Goal: Navigation & Orientation: Go to known website

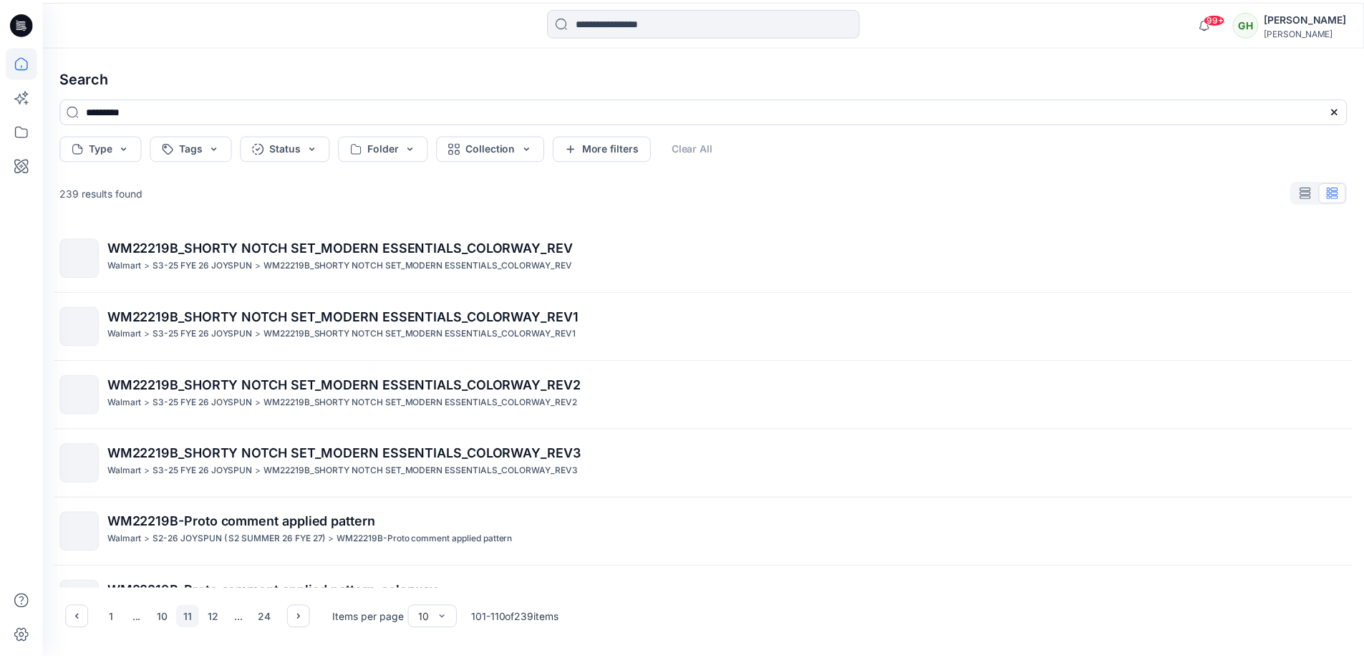
scroll to position [322, 0]
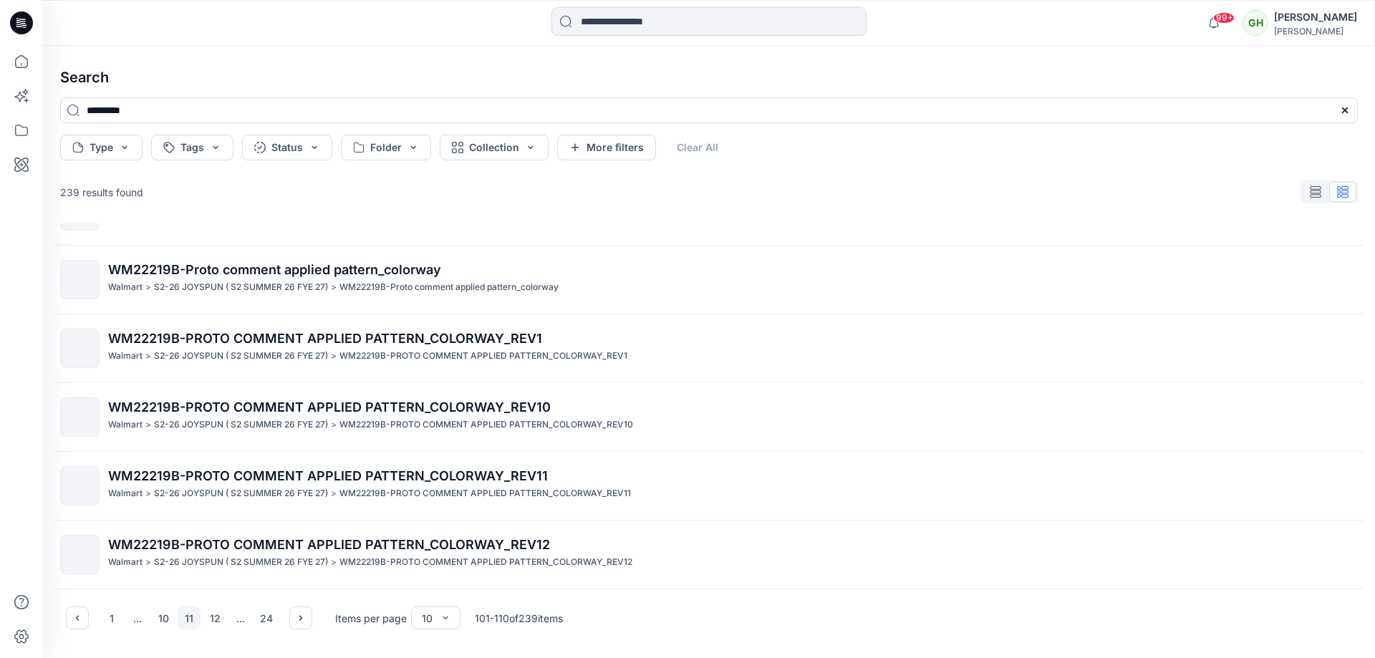
click at [19, 25] on icon at bounding box center [21, 22] width 23 height 23
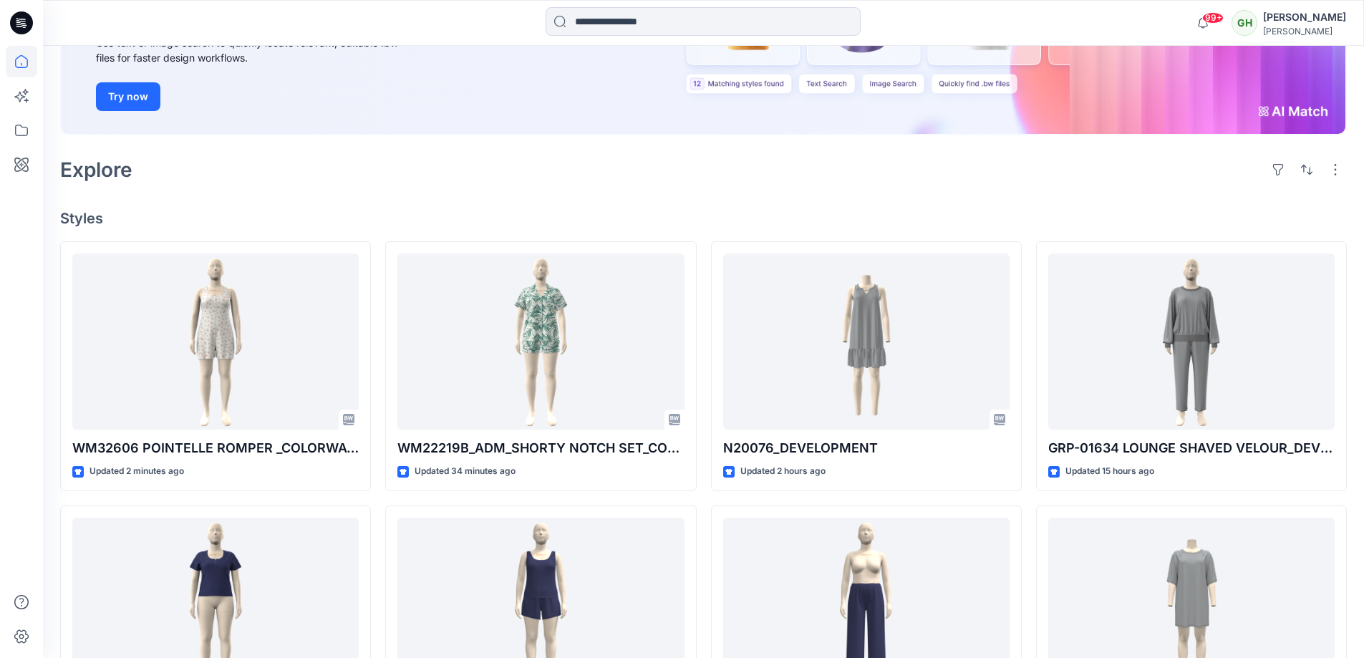
scroll to position [215, 0]
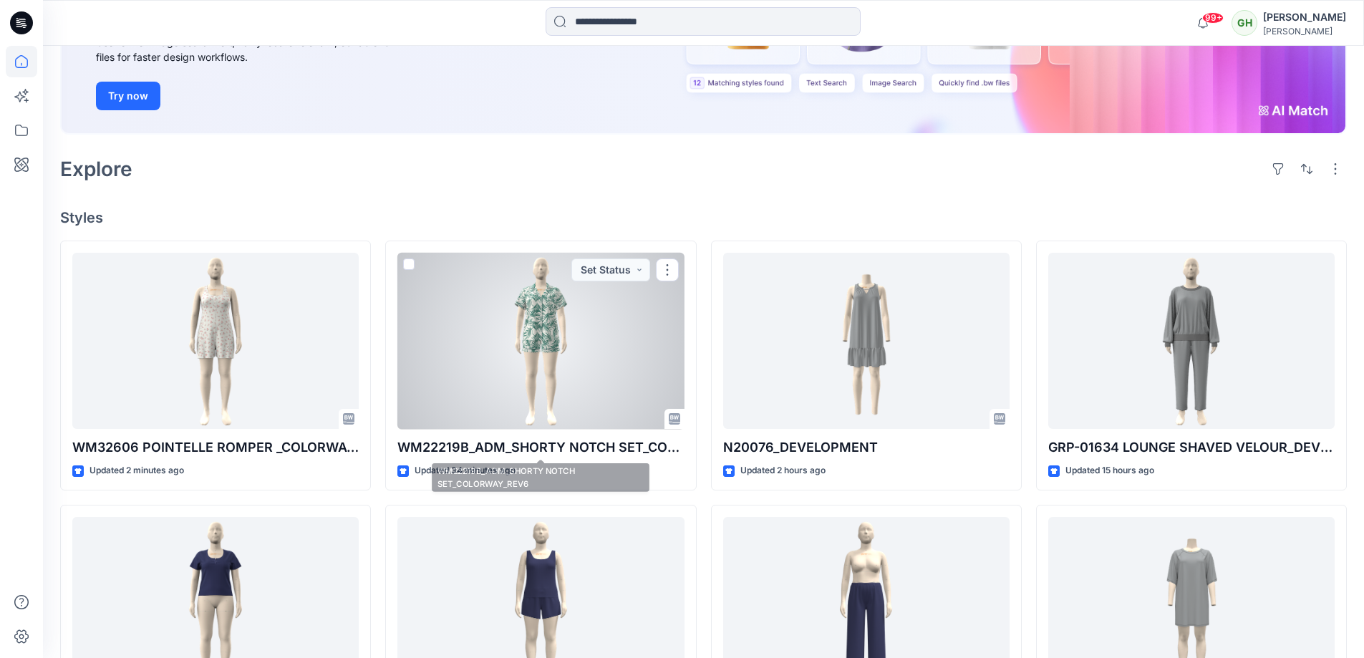
click at [606, 388] on div at bounding box center [541, 341] width 286 height 177
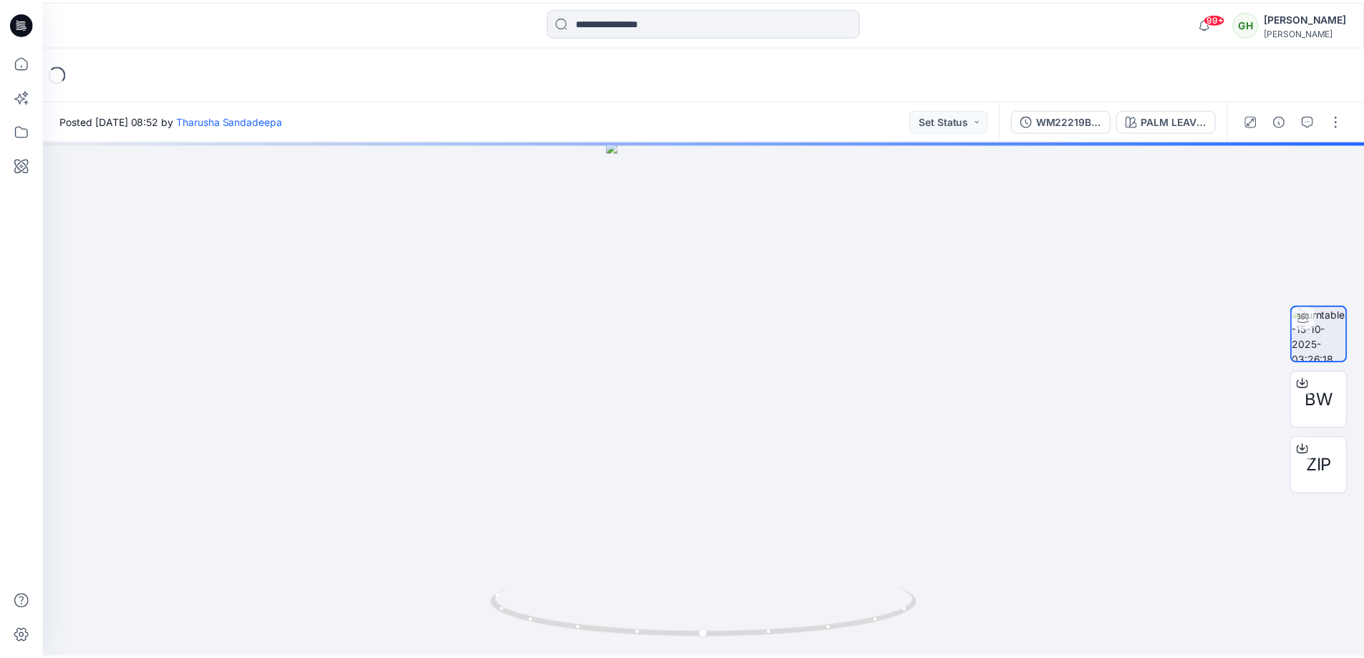
scroll to position [215, 0]
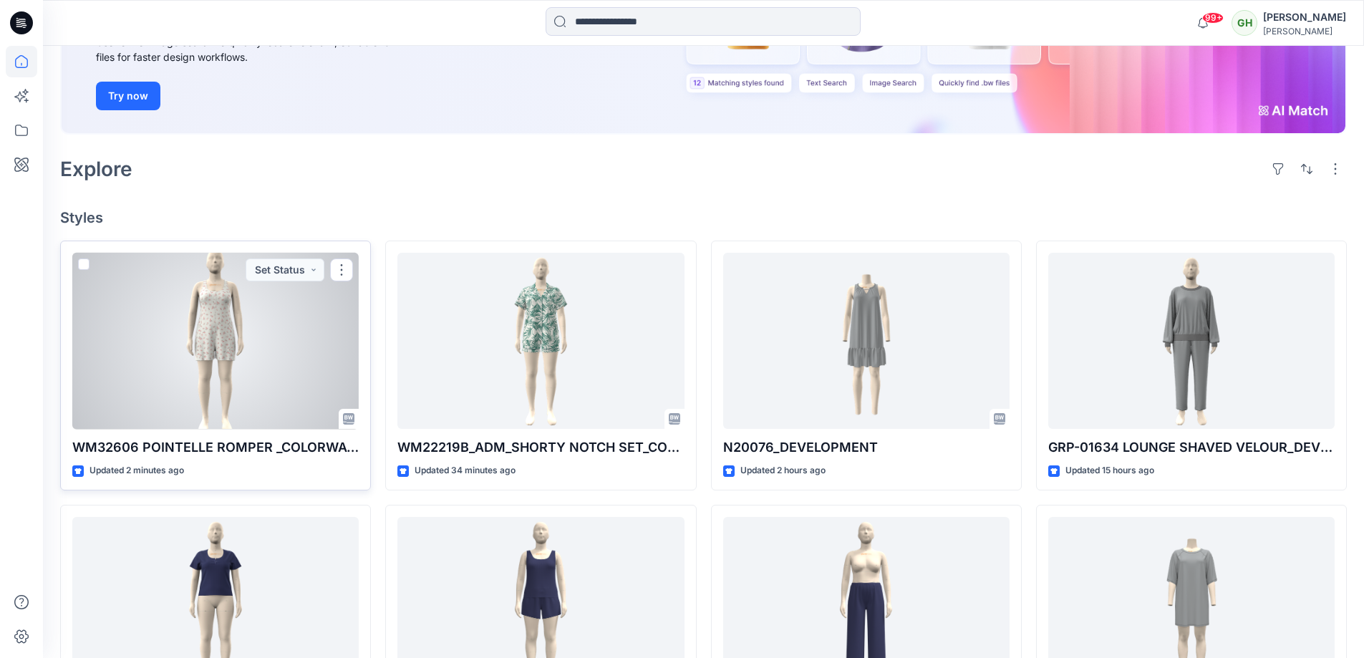
click at [273, 376] on div at bounding box center [215, 341] width 286 height 177
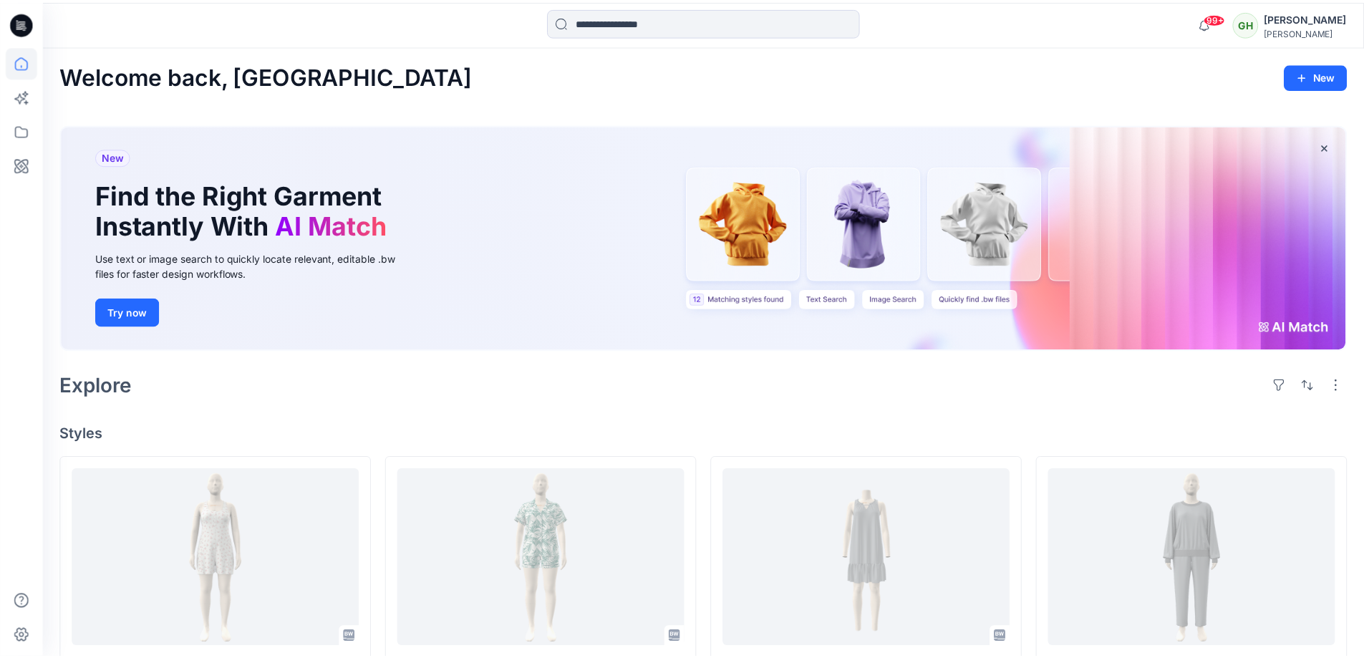
scroll to position [215, 0]
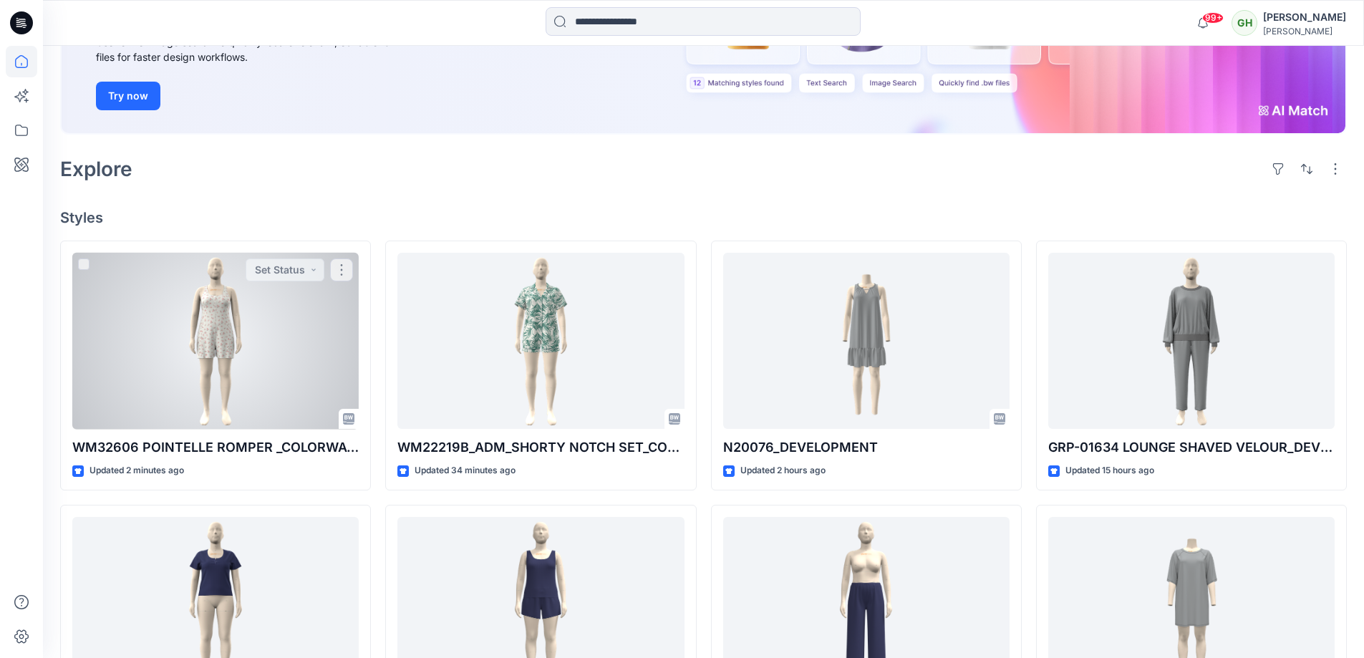
click at [221, 349] on div at bounding box center [215, 341] width 286 height 177
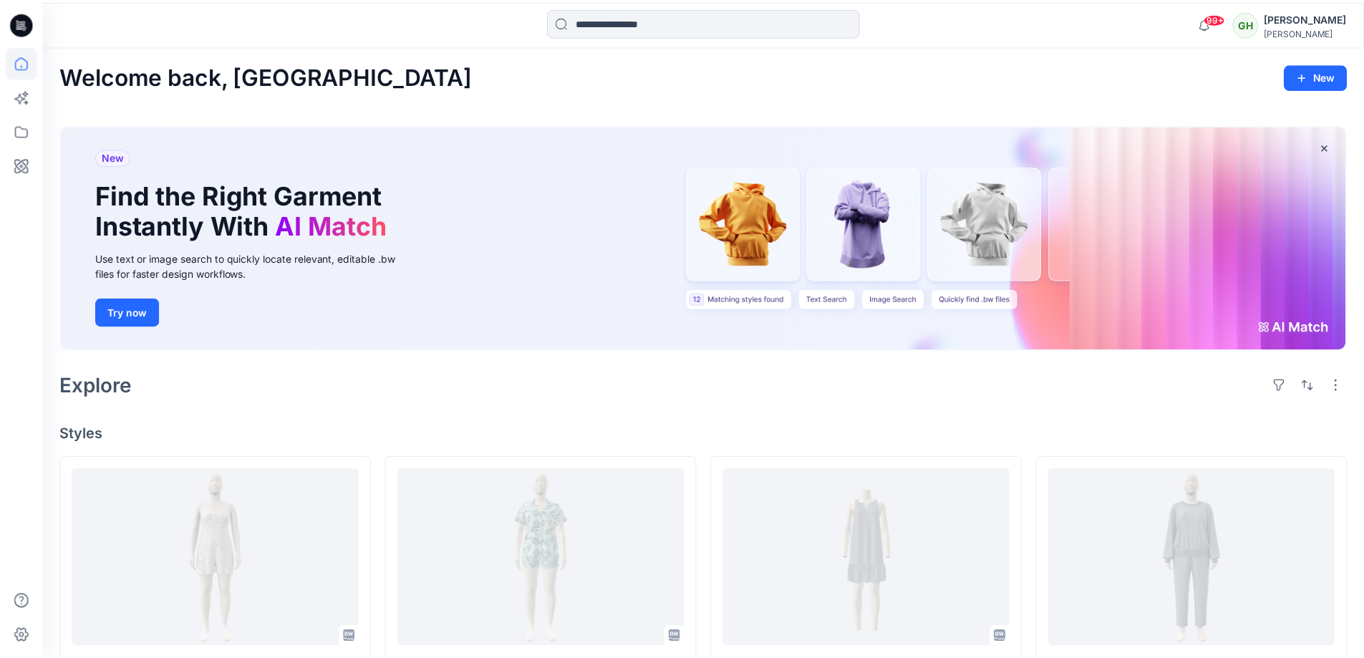
scroll to position [215, 0]
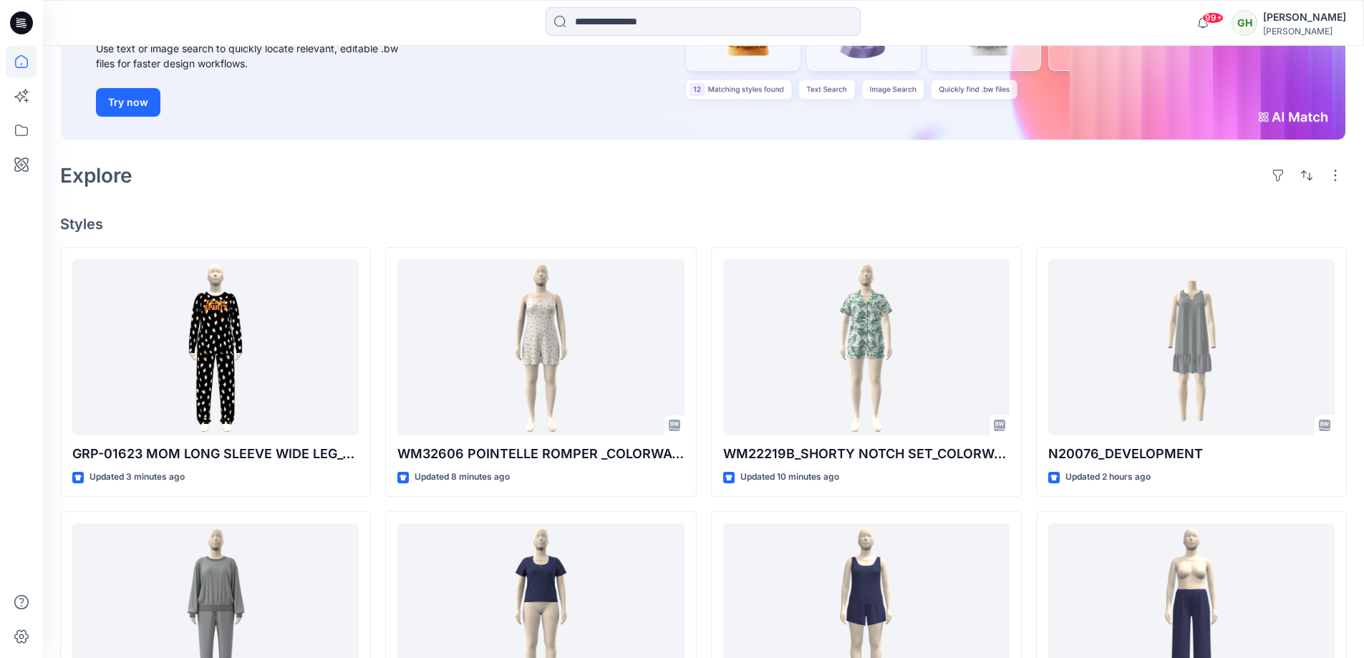
scroll to position [215, 0]
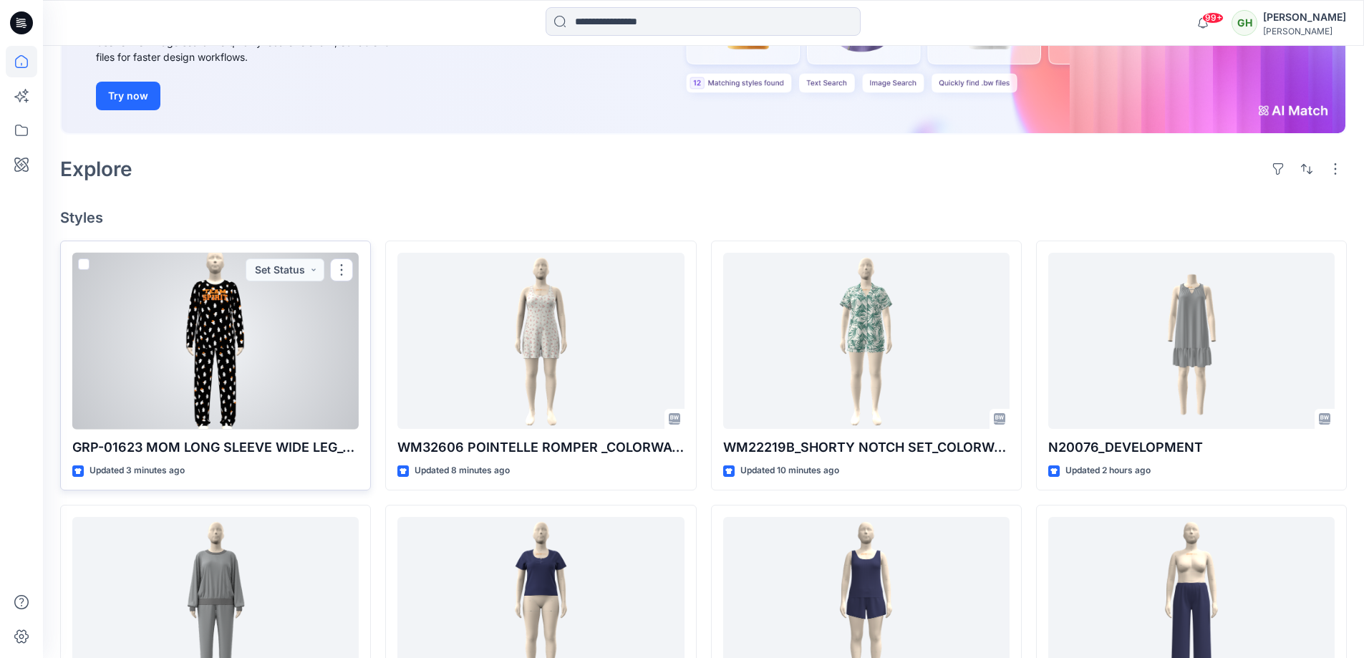
click at [210, 309] on div at bounding box center [215, 341] width 286 height 177
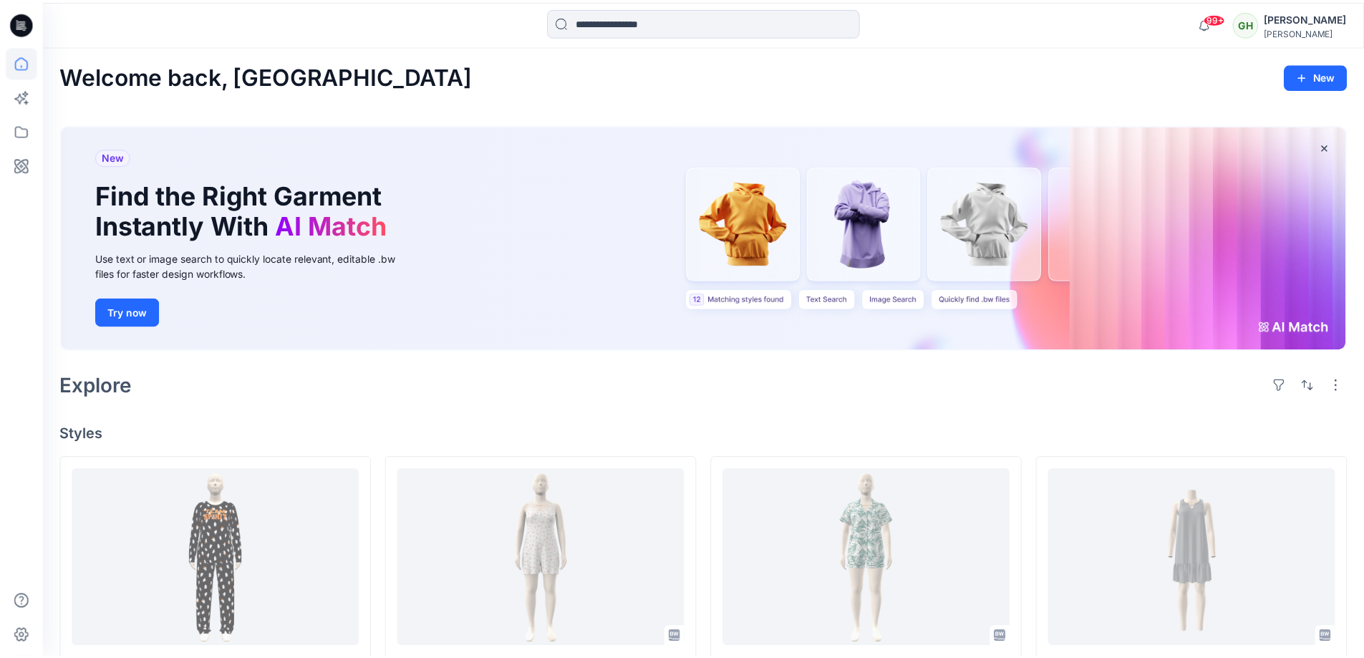
scroll to position [215, 0]
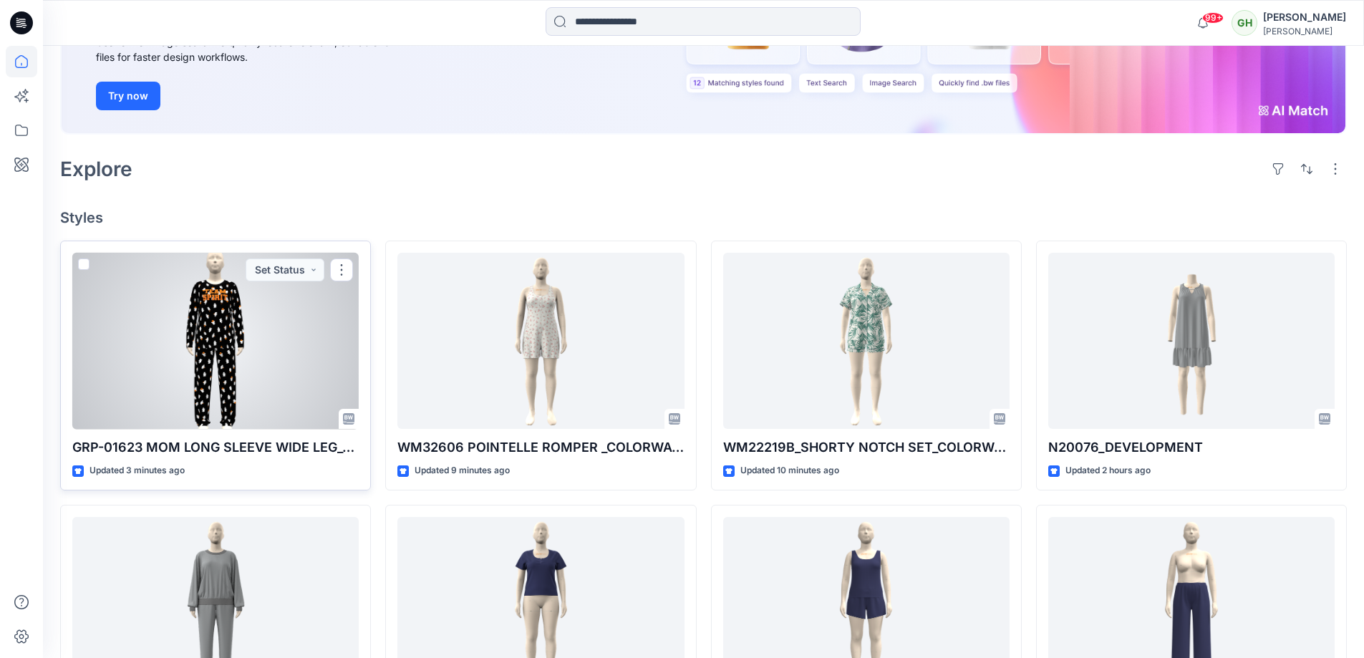
click at [258, 343] on div at bounding box center [215, 341] width 286 height 177
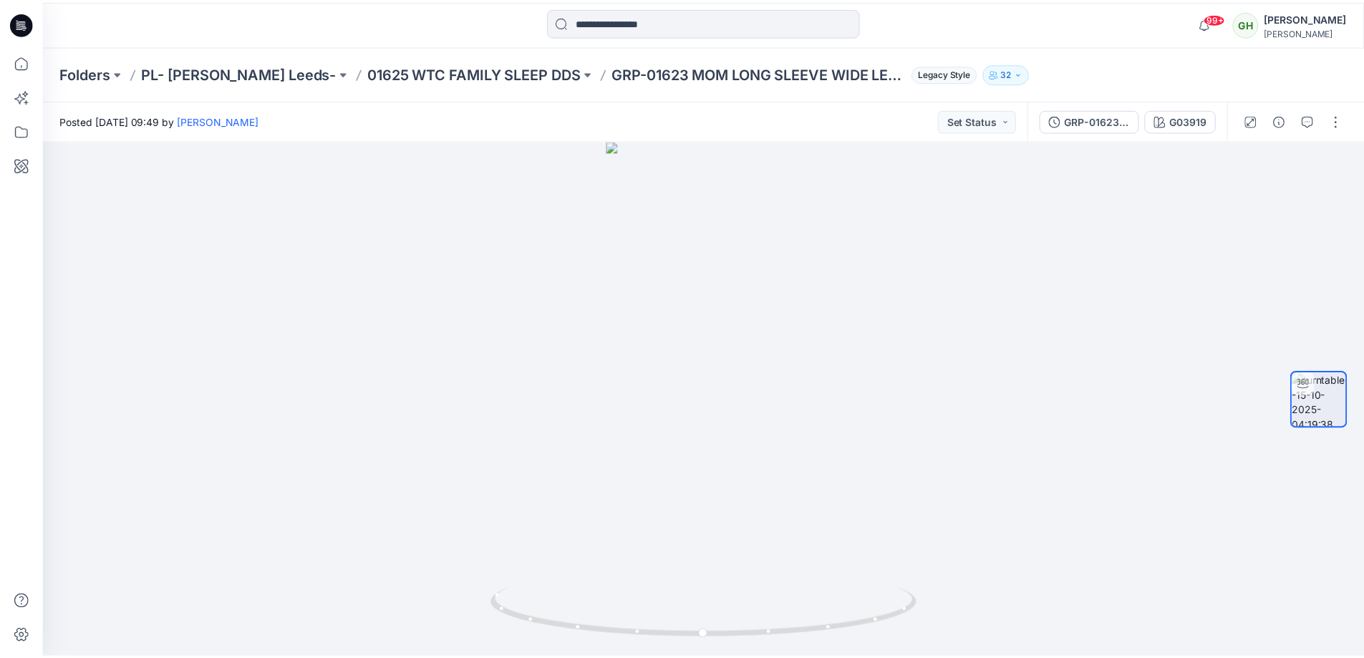
scroll to position [215, 0]
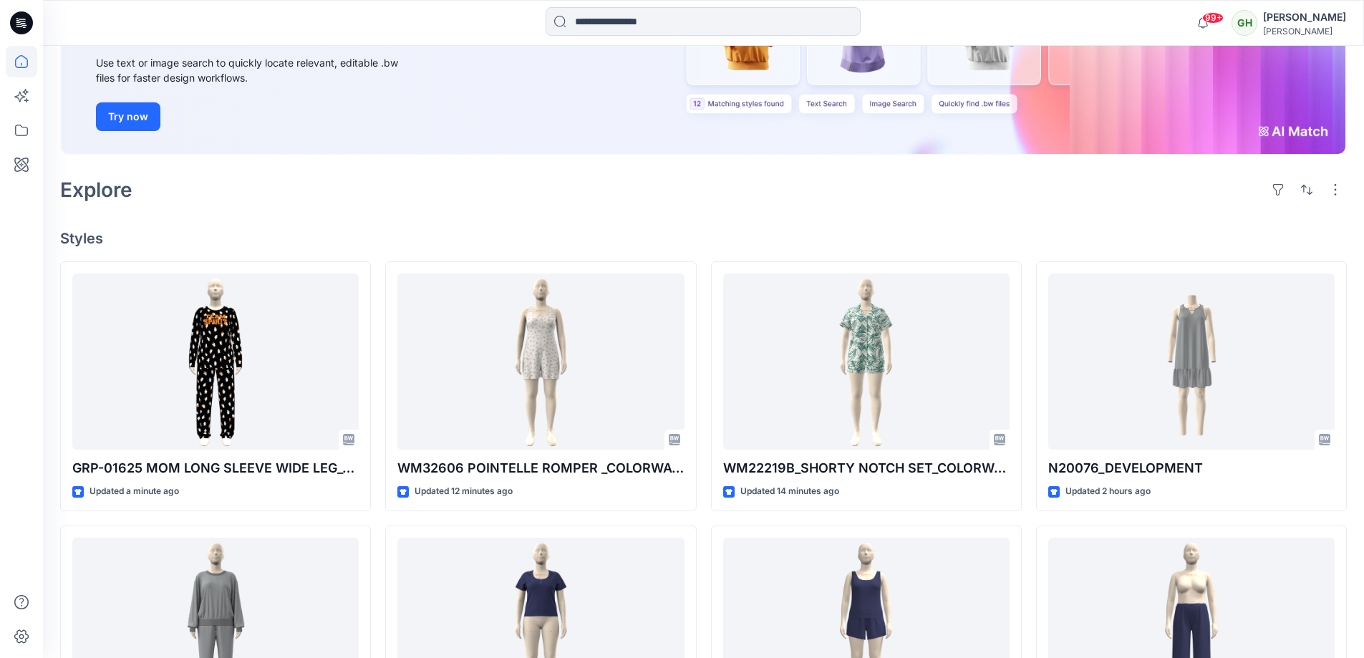
scroll to position [215, 0]
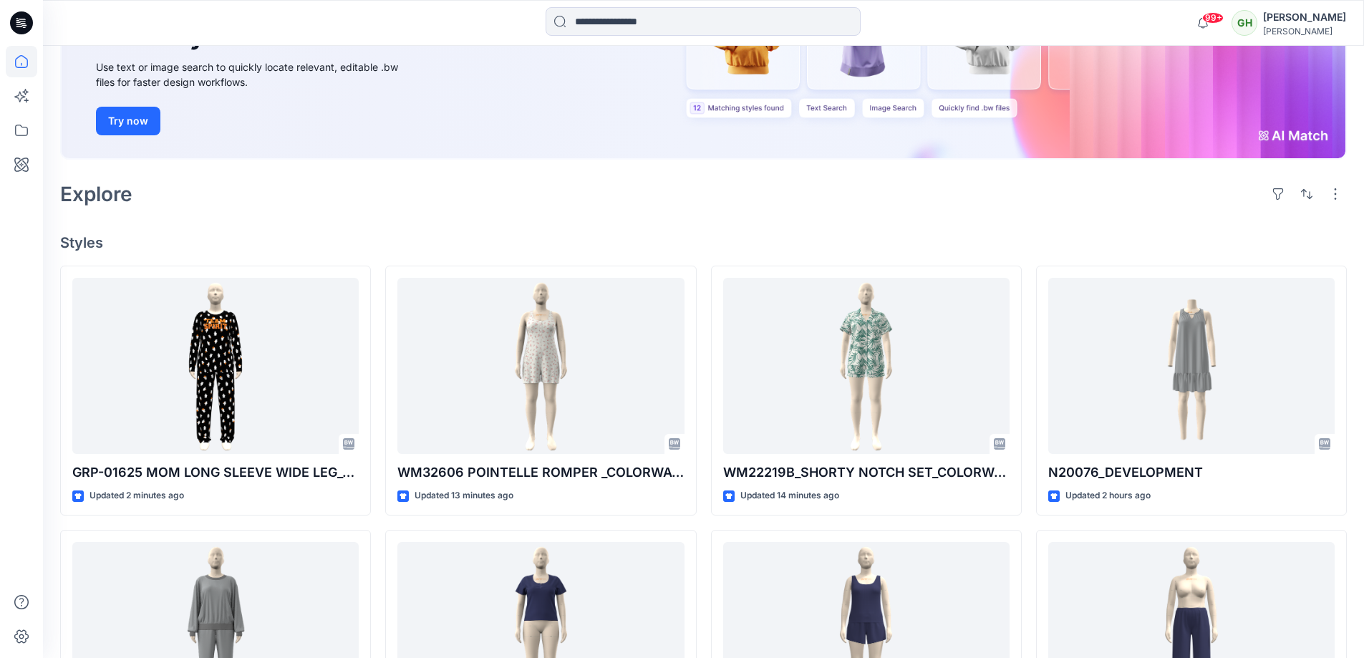
scroll to position [286, 0]
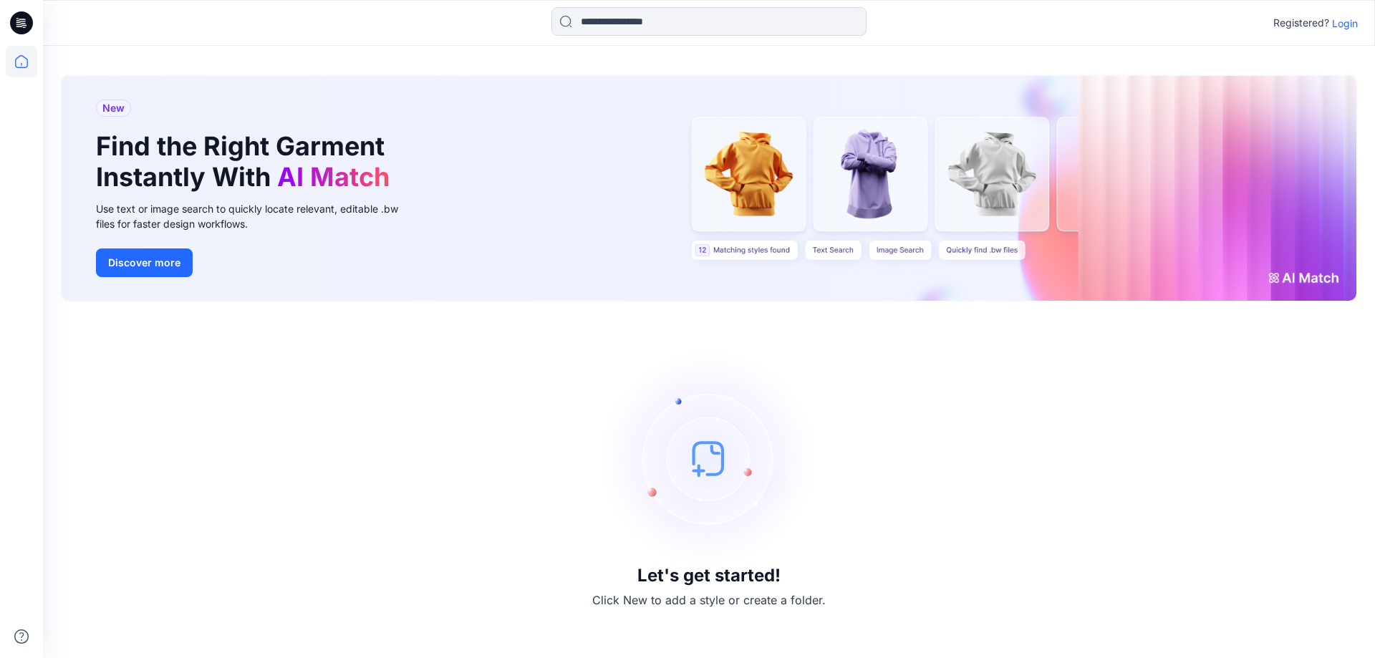
click at [1337, 21] on p "Login" at bounding box center [1345, 23] width 26 height 15
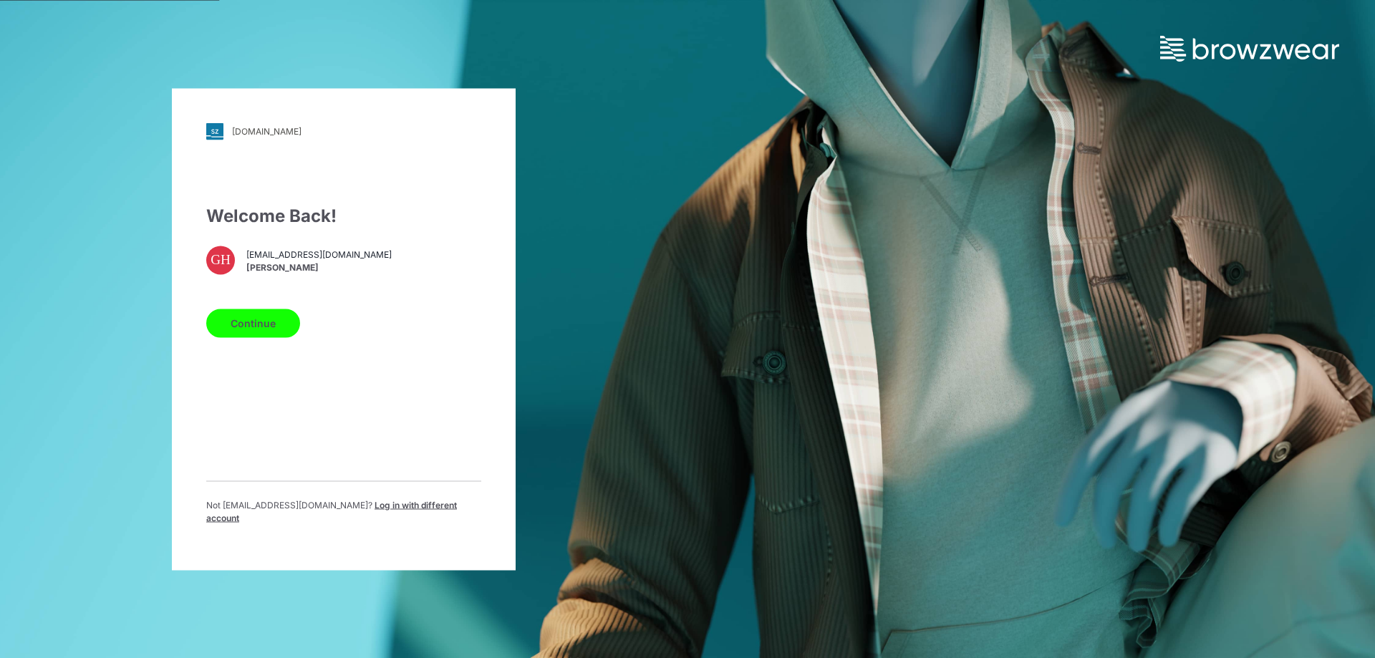
click at [286, 326] on button "Continue" at bounding box center [253, 323] width 94 height 29
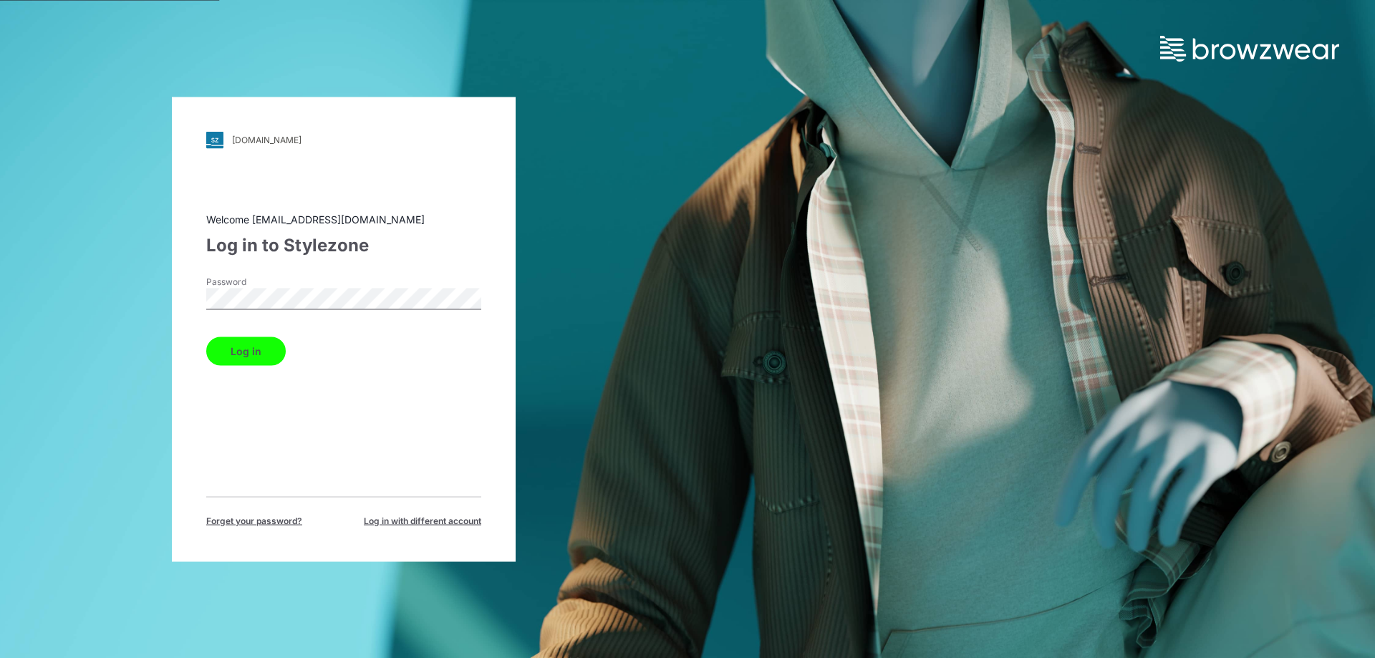
click at [250, 352] on button "Log in" at bounding box center [246, 351] width 80 height 29
